Goal: Information Seeking & Learning: Learn about a topic

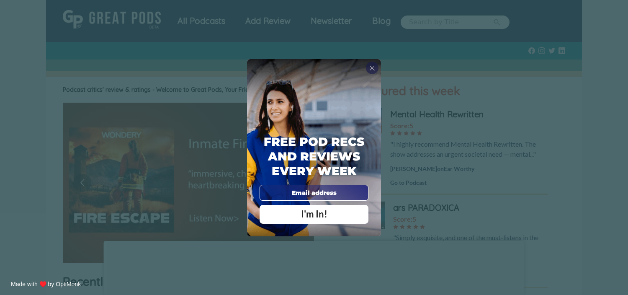
click at [320, 193] on input "email" at bounding box center [314, 193] width 109 height 16
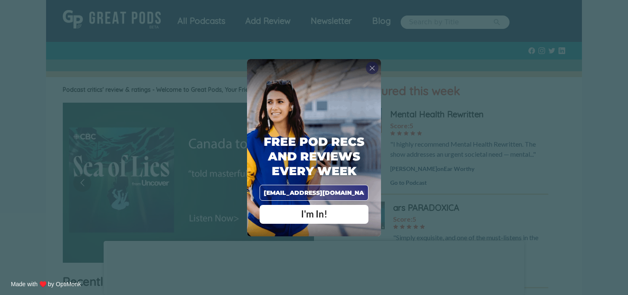
type input "[EMAIL_ADDRESS][DOMAIN_NAME]"
click at [321, 216] on span "I'm In!" at bounding box center [314, 213] width 26 height 11
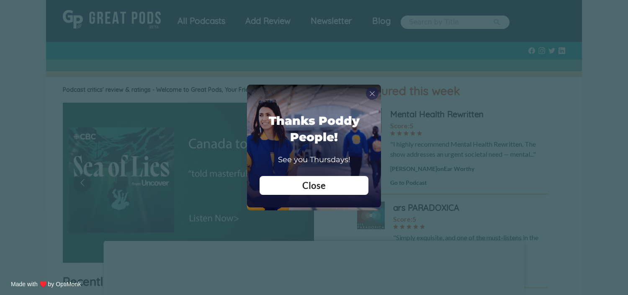
click at [330, 186] on div "Close" at bounding box center [314, 185] width 96 height 9
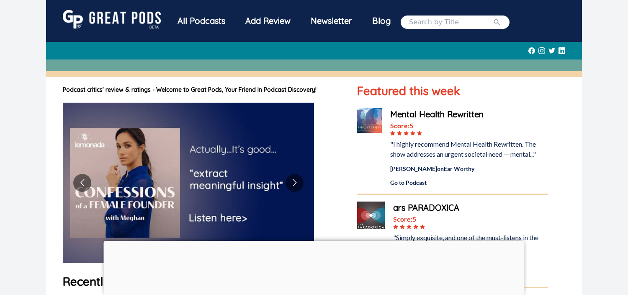
click at [194, 16] on div "All Podcasts" at bounding box center [201, 21] width 68 height 22
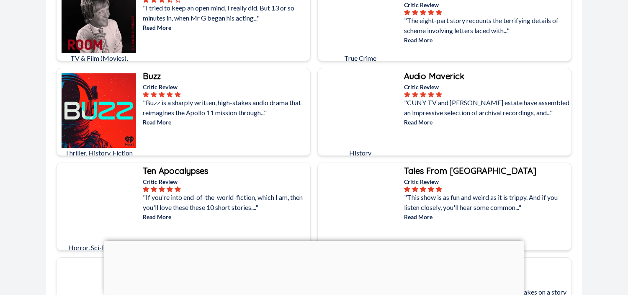
scroll to position [2655, 0]
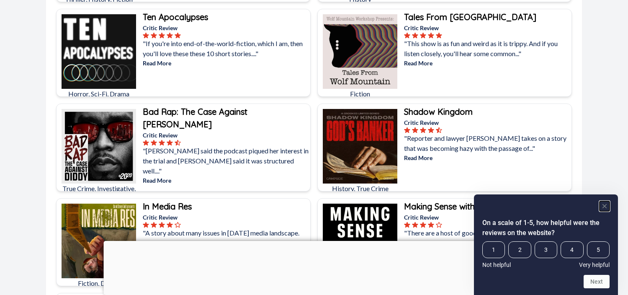
click at [606, 206] on rect "Hide survey" at bounding box center [605, 206] width 10 height 10
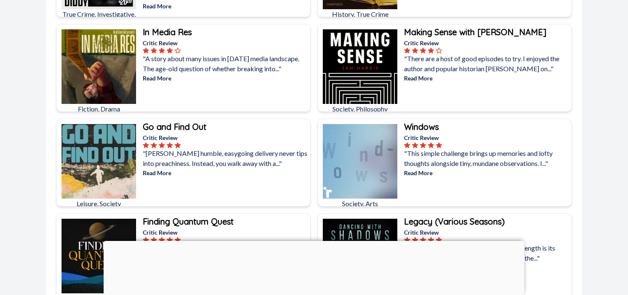
scroll to position [3027, 0]
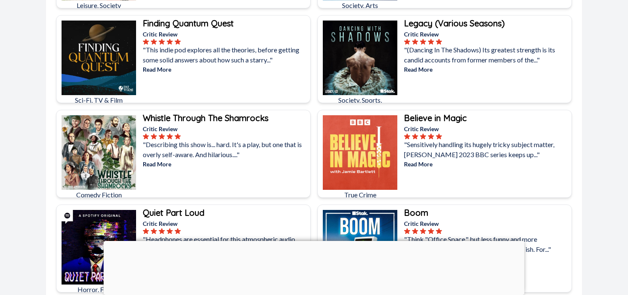
click at [309, 241] on div at bounding box center [314, 241] width 421 height 0
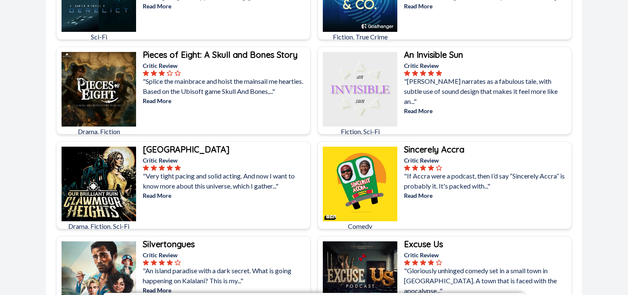
scroll to position [46, 0]
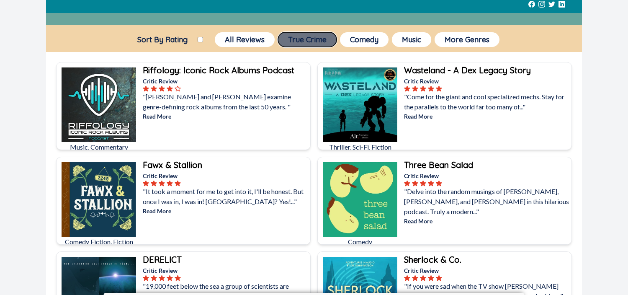
click at [318, 41] on button "True Crime" at bounding box center [307, 39] width 59 height 15
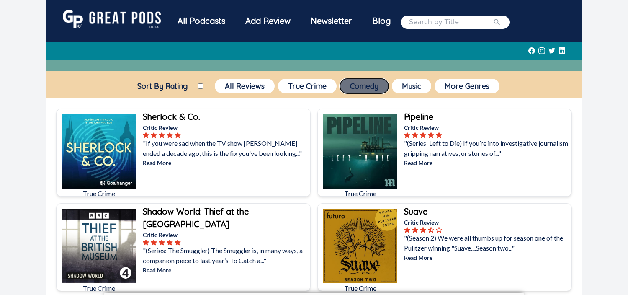
click at [358, 82] on button "Comedy" at bounding box center [364, 86] width 49 height 15
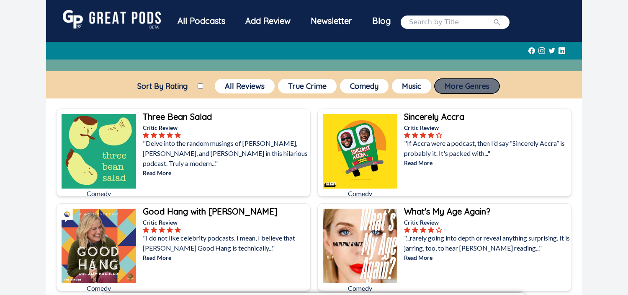
click at [455, 89] on button "More Genres" at bounding box center [467, 86] width 65 height 15
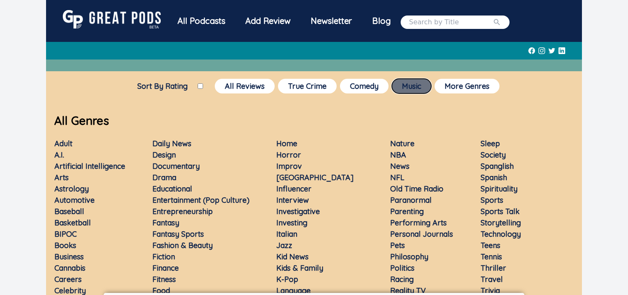
click at [405, 88] on button "Music" at bounding box center [411, 86] width 39 height 15
click at [356, 88] on button "Comedy" at bounding box center [364, 86] width 49 height 15
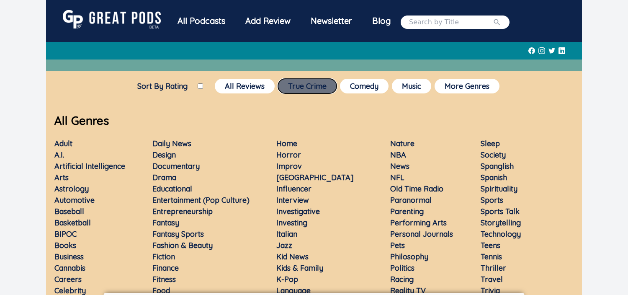
click at [304, 88] on button "True Crime" at bounding box center [307, 86] width 59 height 15
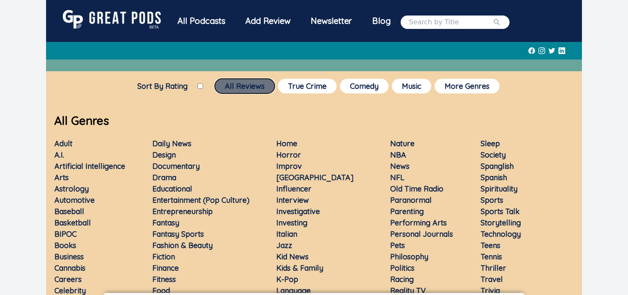
click at [254, 88] on button "All Reviews" at bounding box center [245, 86] width 60 height 15
